Goal: Task Accomplishment & Management: Manage account settings

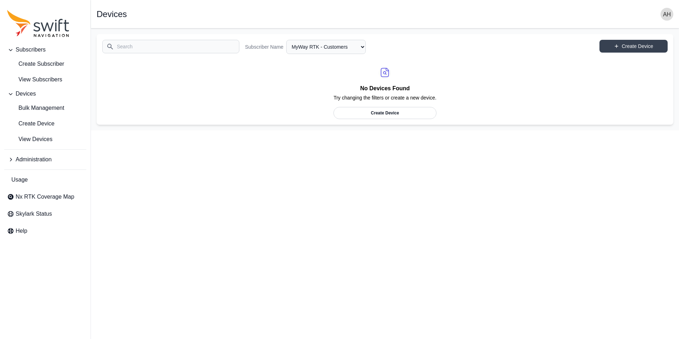
select select "cedde840-5396-42c7-815a-fb24addfc857"
click at [621, 41] on link "Create Device" at bounding box center [633, 46] width 68 height 13
select select "cedde840-5396-42c7-815a-fb24addfc857"
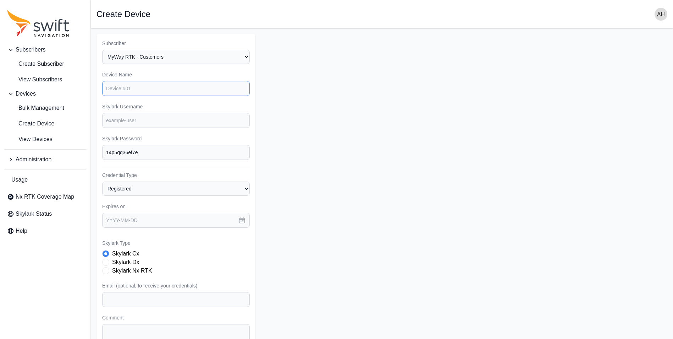
click at [172, 90] on input "Device Name" at bounding box center [176, 88] width 148 height 15
type input "C"
type input "USoils - sampler #4"
click at [142, 119] on input "Skylark Username" at bounding box center [176, 120] width 148 height 15
drag, startPoint x: 130, startPoint y: 122, endPoint x: 143, endPoint y: 121, distance: 13.8
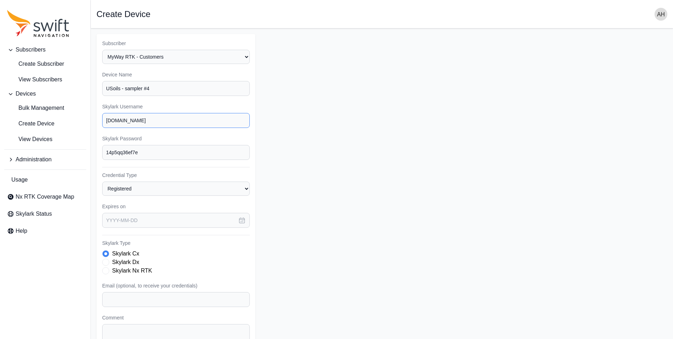
click at [143, 121] on input "[DOMAIN_NAME]" at bounding box center [176, 120] width 148 height 15
type input "mywayrtk.02bulls0325"
drag, startPoint x: 150, startPoint y: 154, endPoint x: 97, endPoint y: 153, distance: 52.9
click at [97, 153] on div "Subscriber Select a Subscriber MyWay RTK - Customers MyWay RTK - [PERSON_NAME] …" at bounding box center [176, 213] width 159 height 359
click at [164, 118] on input "mywayrtk.02bulls0325" at bounding box center [176, 120] width 148 height 15
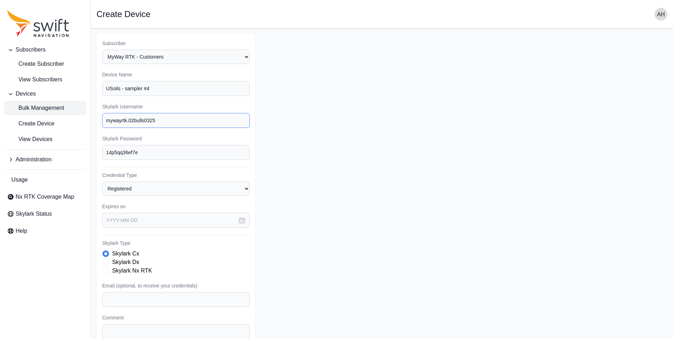
drag, startPoint x: 108, startPoint y: 119, endPoint x: 79, endPoint y: 115, distance: 29.4
click at [58, 113] on div "Subscribers Create Subscriber View Subscribers Devices Bulk Management Create D…" at bounding box center [336, 213] width 673 height 370
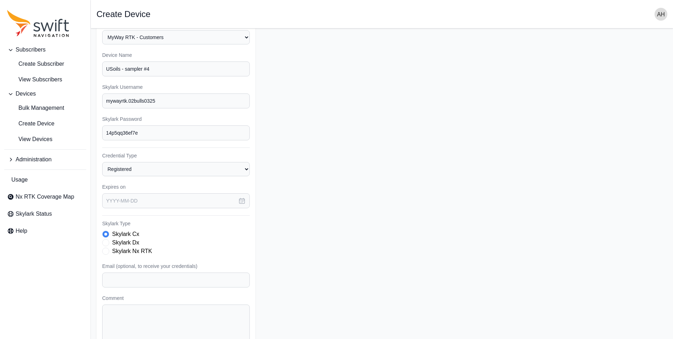
scroll to position [36, 0]
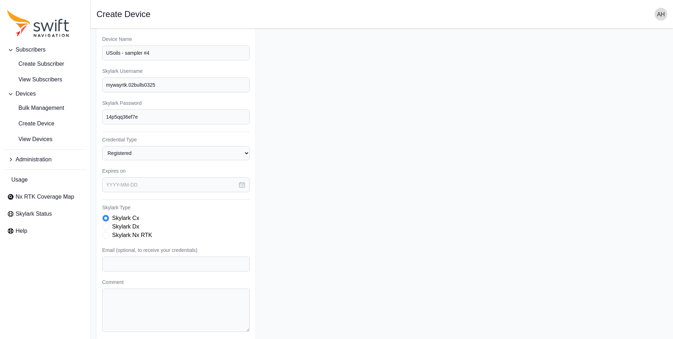
click at [106, 232] on span "Skylark Type" at bounding box center [105, 234] width 7 height 7
click at [240, 185] on icon "button" at bounding box center [242, 184] width 5 height 5
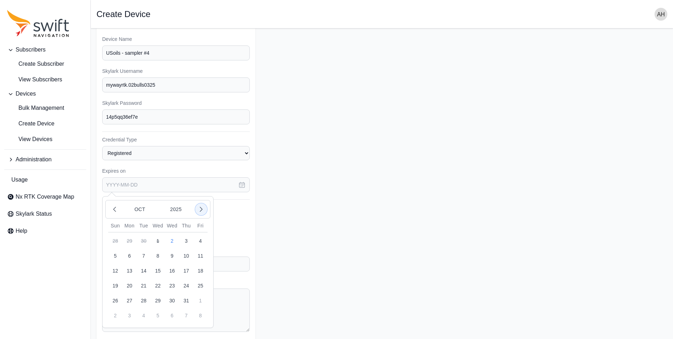
click at [201, 209] on icon "button" at bounding box center [201, 209] width 7 height 7
click at [116, 210] on icon "button" at bounding box center [114, 209] width 7 height 7
click at [178, 210] on button "2025" at bounding box center [176, 208] width 34 height 13
click at [179, 231] on button "2026" at bounding box center [183, 229] width 48 height 16
click at [185, 242] on button "2" at bounding box center [186, 241] width 14 height 14
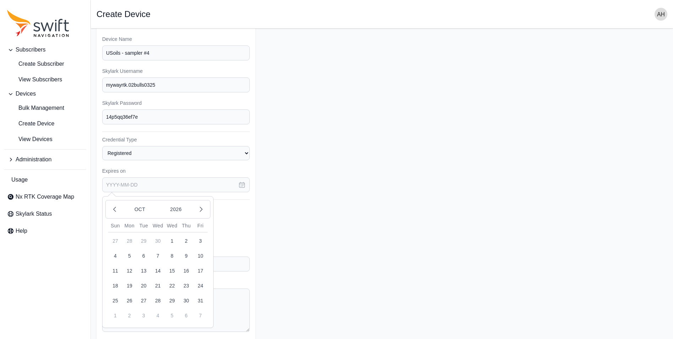
type input "[DATE]"
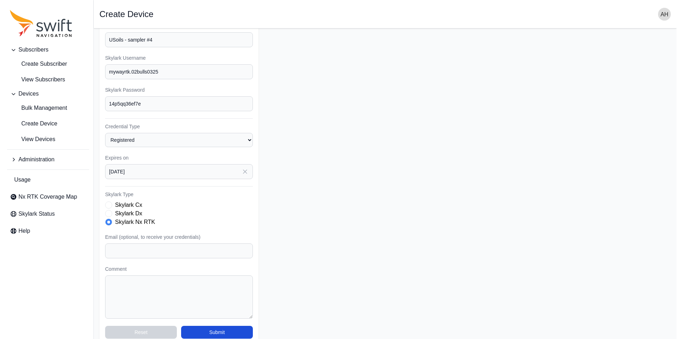
scroll to position [60, 0]
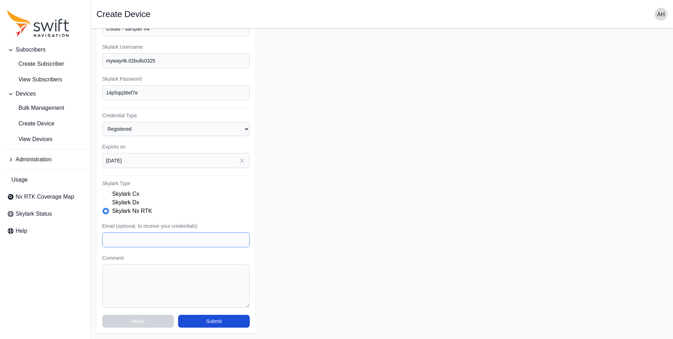
click at [158, 244] on input "Email (optional, to receive your credentials)" at bounding box center [176, 239] width 148 height 15
type input "[EMAIL_ADDRESS][DOMAIN_NAME]"
click at [145, 280] on textarea "Comment" at bounding box center [176, 285] width 148 height 43
click at [211, 319] on button "Submit" at bounding box center [214, 321] width 72 height 13
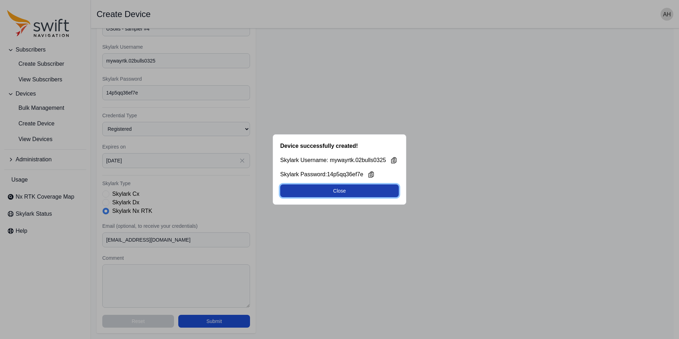
click at [346, 190] on button "Close" at bounding box center [339, 190] width 119 height 13
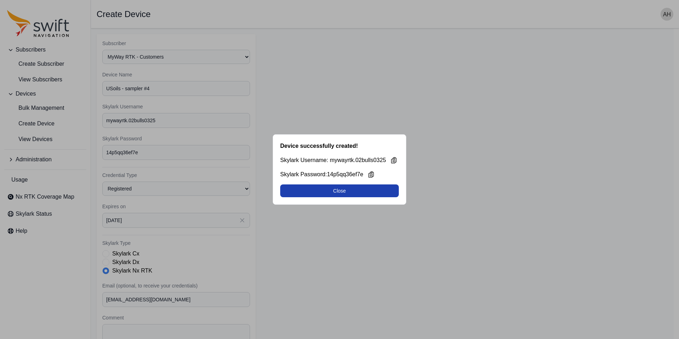
select select "cedde840-5396-42c7-815a-fb24addfc857"
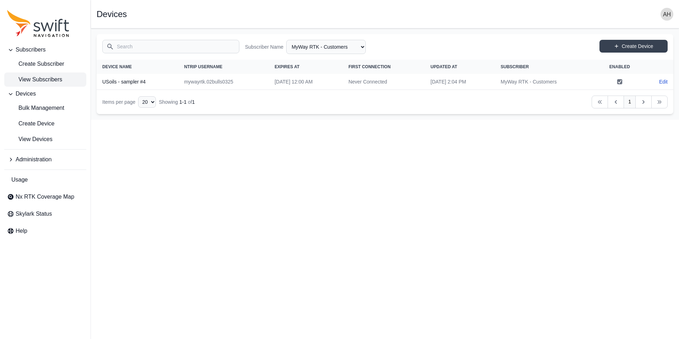
click at [38, 80] on span "View Subscribers" at bounding box center [34, 79] width 55 height 9
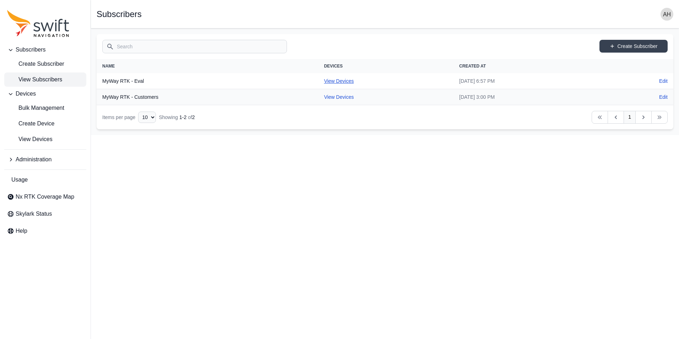
click at [324, 80] on link "View Devices" at bounding box center [339, 81] width 30 height 6
select select "b84e64f4-f35b-40c9-9462-c493e34fdfa1"
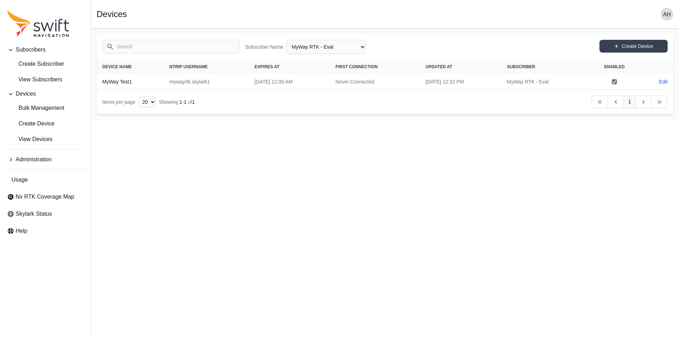
click at [190, 80] on td "mywayrtk.skylark1" at bounding box center [206, 82] width 85 height 16
click at [660, 81] on link "Edit" at bounding box center [663, 81] width 9 height 7
select select "b84e64f4-f35b-40c9-9462-c493e34fdfa1"
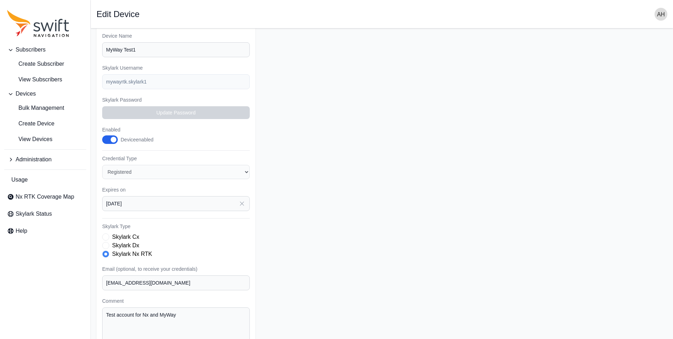
scroll to position [82, 0]
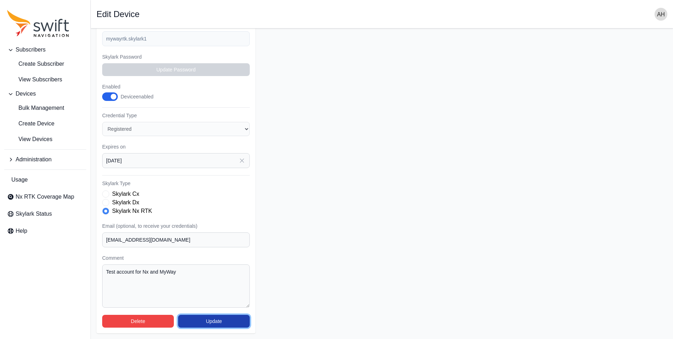
click at [212, 323] on button "Update" at bounding box center [214, 321] width 72 height 13
select select "b84e64f4-f35b-40c9-9462-c493e34fdfa1"
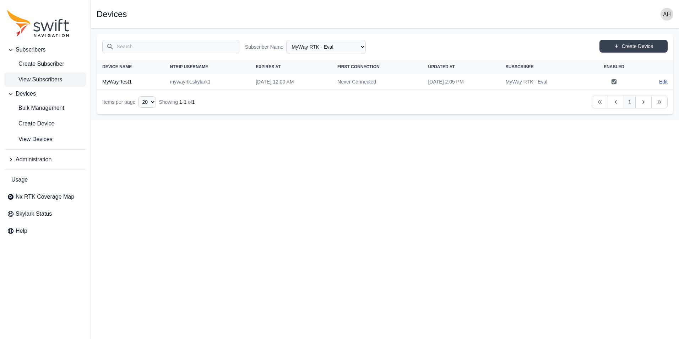
click at [34, 81] on span "View Subscribers" at bounding box center [34, 79] width 55 height 9
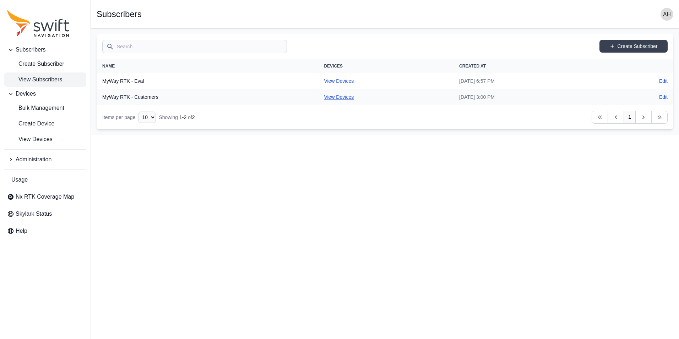
click at [324, 94] on link "View Devices" at bounding box center [339, 97] width 30 height 6
select select "cedde840-5396-42c7-815a-fb24addfc857"
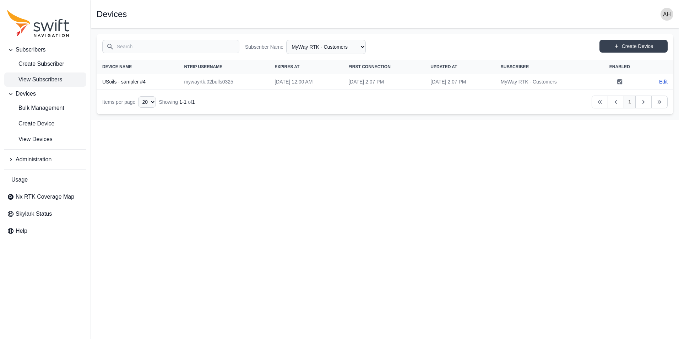
click at [37, 76] on span "View Subscribers" at bounding box center [34, 79] width 55 height 9
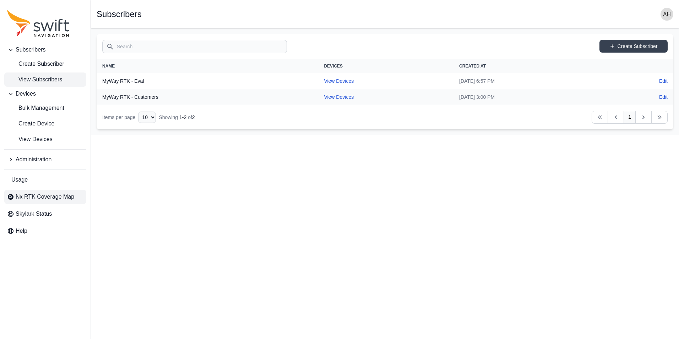
click at [33, 201] on span "Nx RTK Coverage Map" at bounding box center [45, 196] width 59 height 9
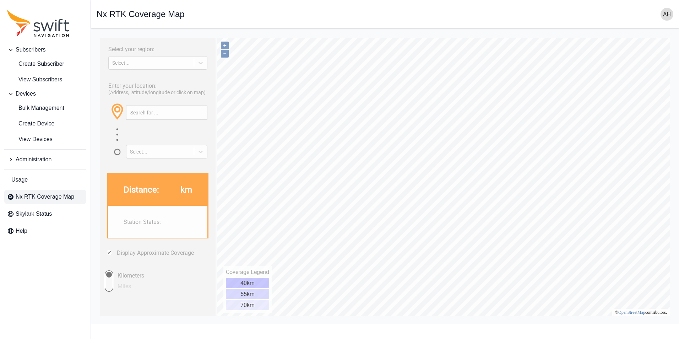
click at [249, 282] on div "40km" at bounding box center [247, 283] width 43 height 10
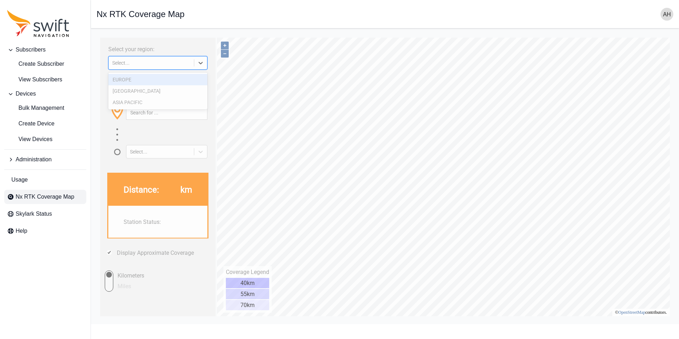
click at [194, 64] on div at bounding box center [200, 62] width 13 height 13
click at [159, 94] on div "[GEOGRAPHIC_DATA]" at bounding box center [157, 90] width 99 height 11
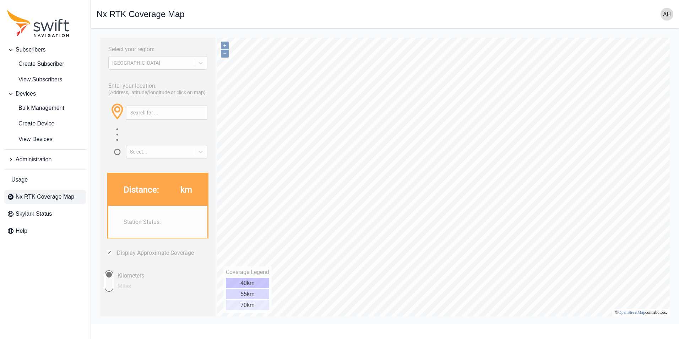
click at [668, 14] on img "button" at bounding box center [666, 14] width 13 height 13
click at [618, 83] on link "Sign out" at bounding box center [639, 86] width 80 height 13
